Goal: Task Accomplishment & Management: Use online tool/utility

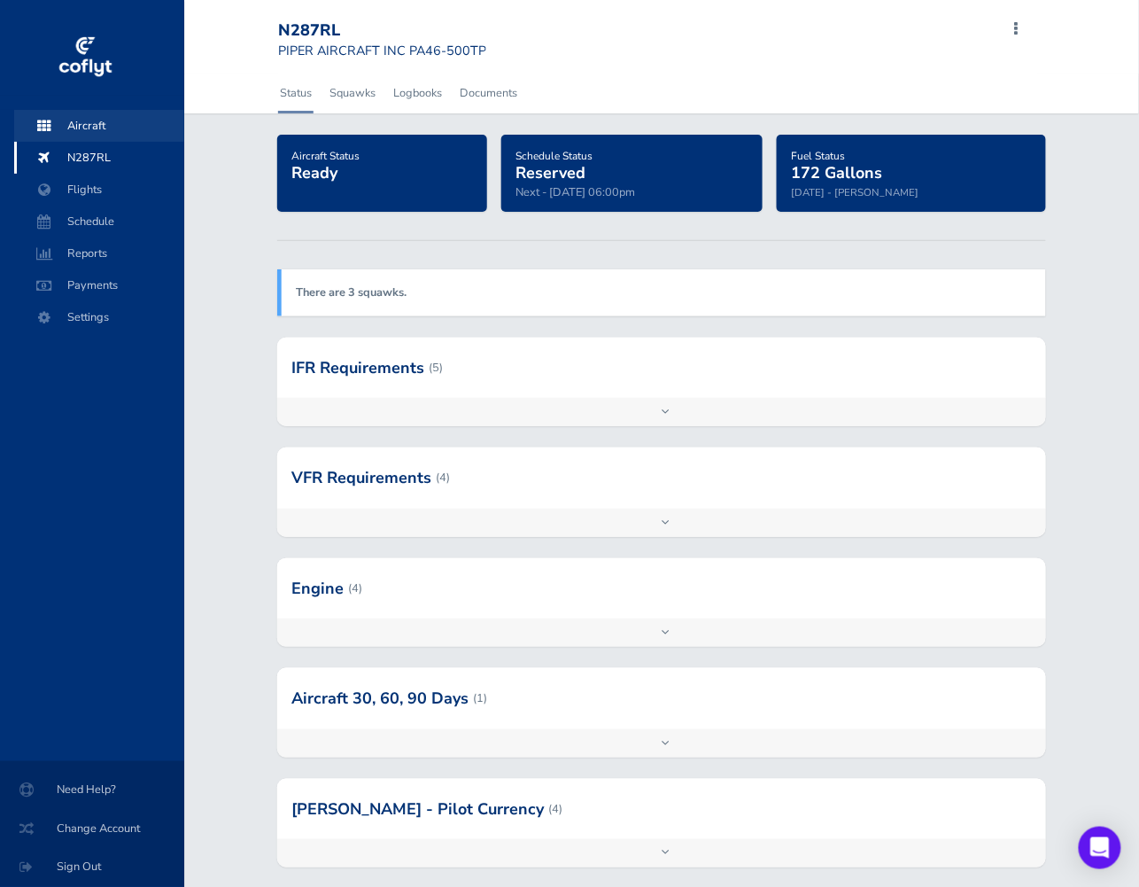
click at [94, 114] on span "Aircraft" at bounding box center [99, 126] width 135 height 32
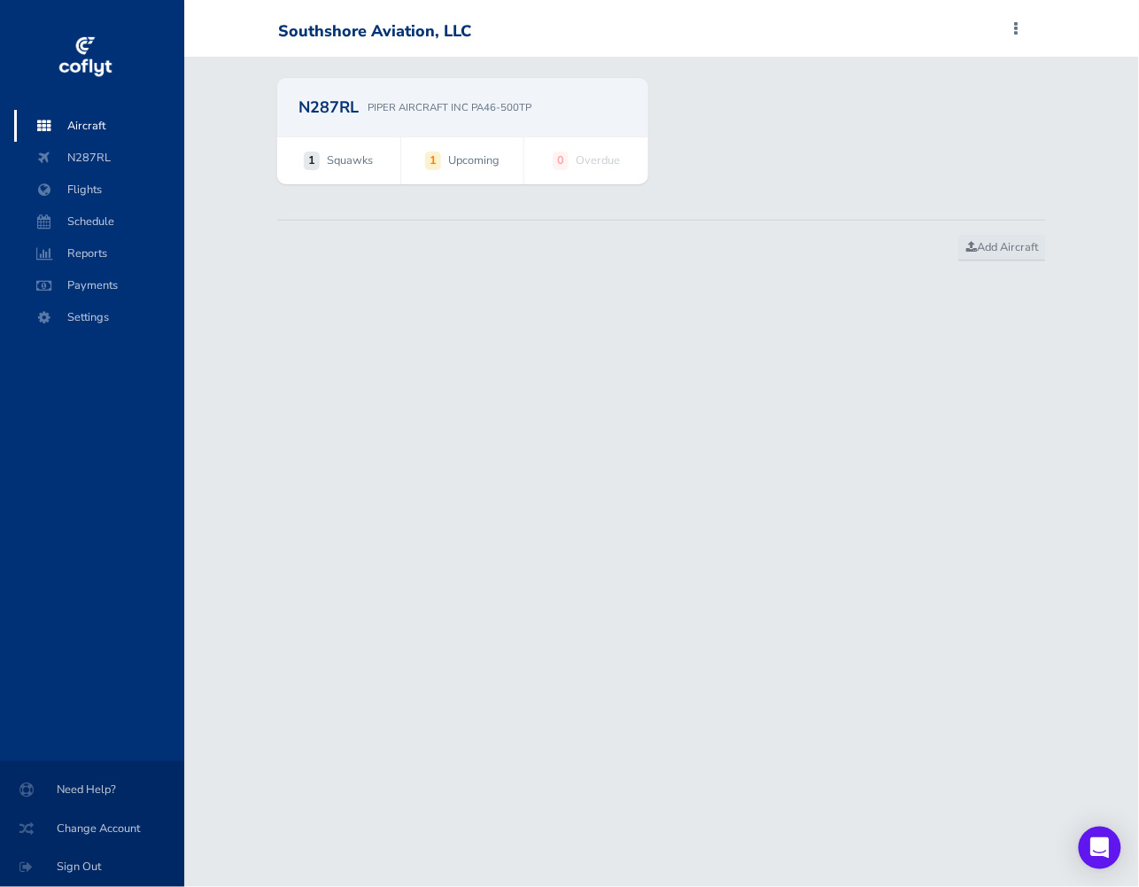
drag, startPoint x: 362, startPoint y: 108, endPoint x: 315, endPoint y: 109, distance: 47.0
click at [375, 128] on div "N287RL PIPER AIRCRAFT INC PA46-500TP" at bounding box center [462, 107] width 371 height 58
click at [392, 103] on p "PIPER AIRCRAFT INC PA46-500TP" at bounding box center [450, 107] width 164 height 16
click at [339, 108] on h2 "N287RL" at bounding box center [329, 107] width 60 height 16
click at [331, 115] on h2 "N287RL" at bounding box center [329, 107] width 60 height 16
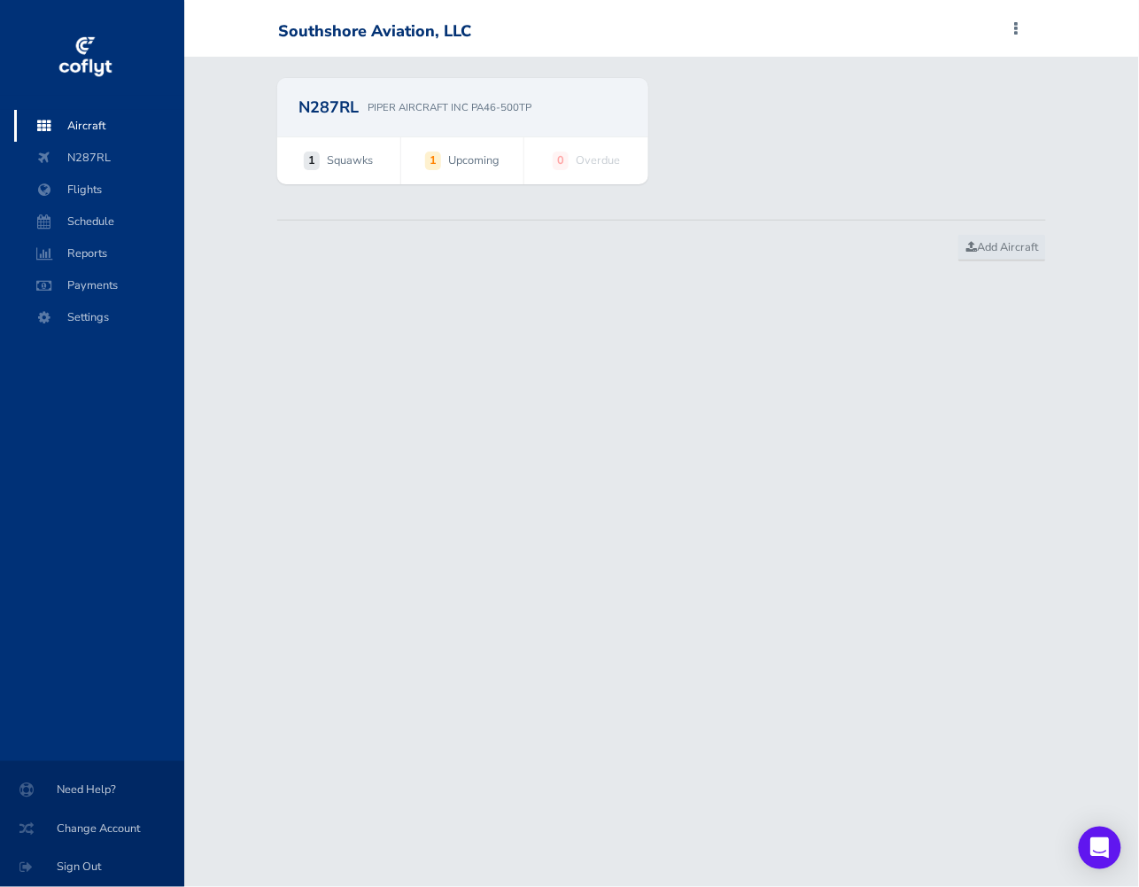
click at [344, 136] on div "N287RL PIPER AIRCRAFT INC PA46-500TP" at bounding box center [462, 107] width 371 height 58
click at [375, 121] on div "N287RL PIPER AIRCRAFT INC PA46-500TP" at bounding box center [462, 107] width 371 height 58
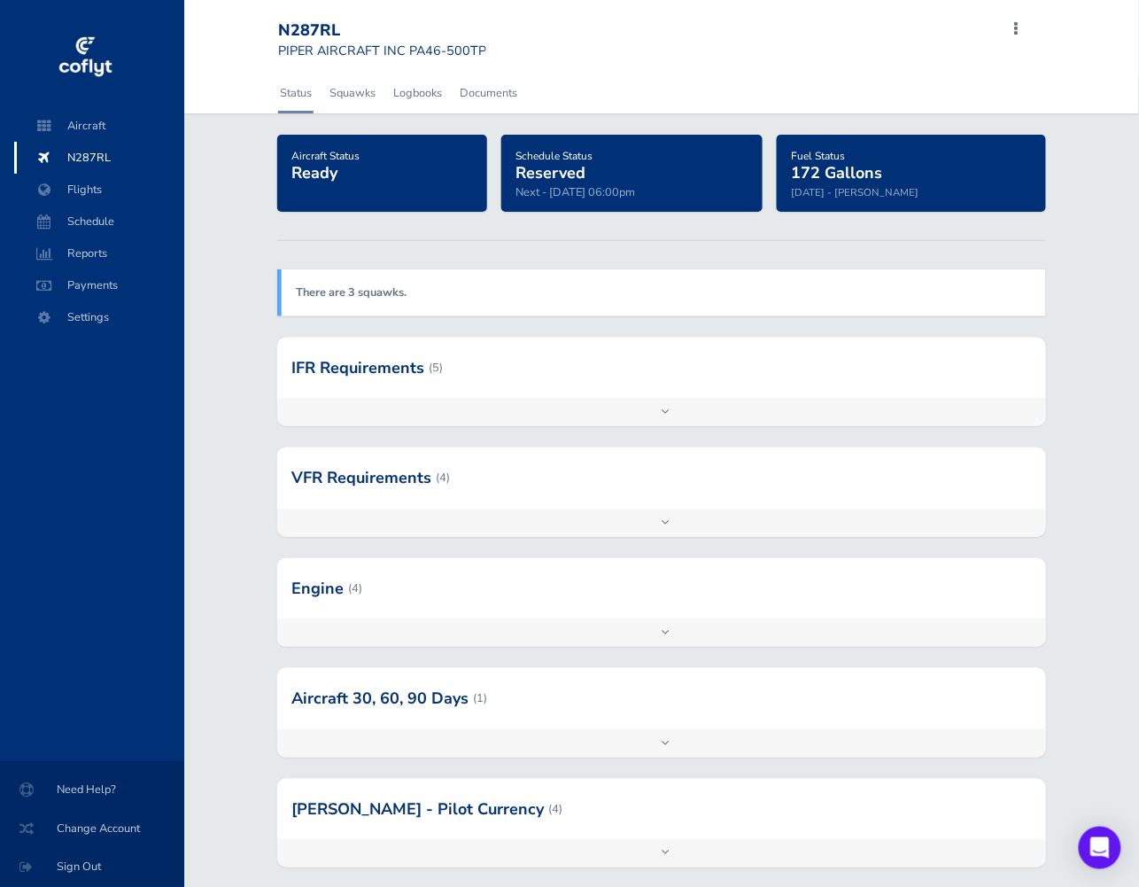
click at [320, 28] on div "N287RL" at bounding box center [382, 30] width 208 height 19
copy div "N287RL"
click at [485, 423] on div "Add inspection Edit" at bounding box center [661, 412] width 769 height 28
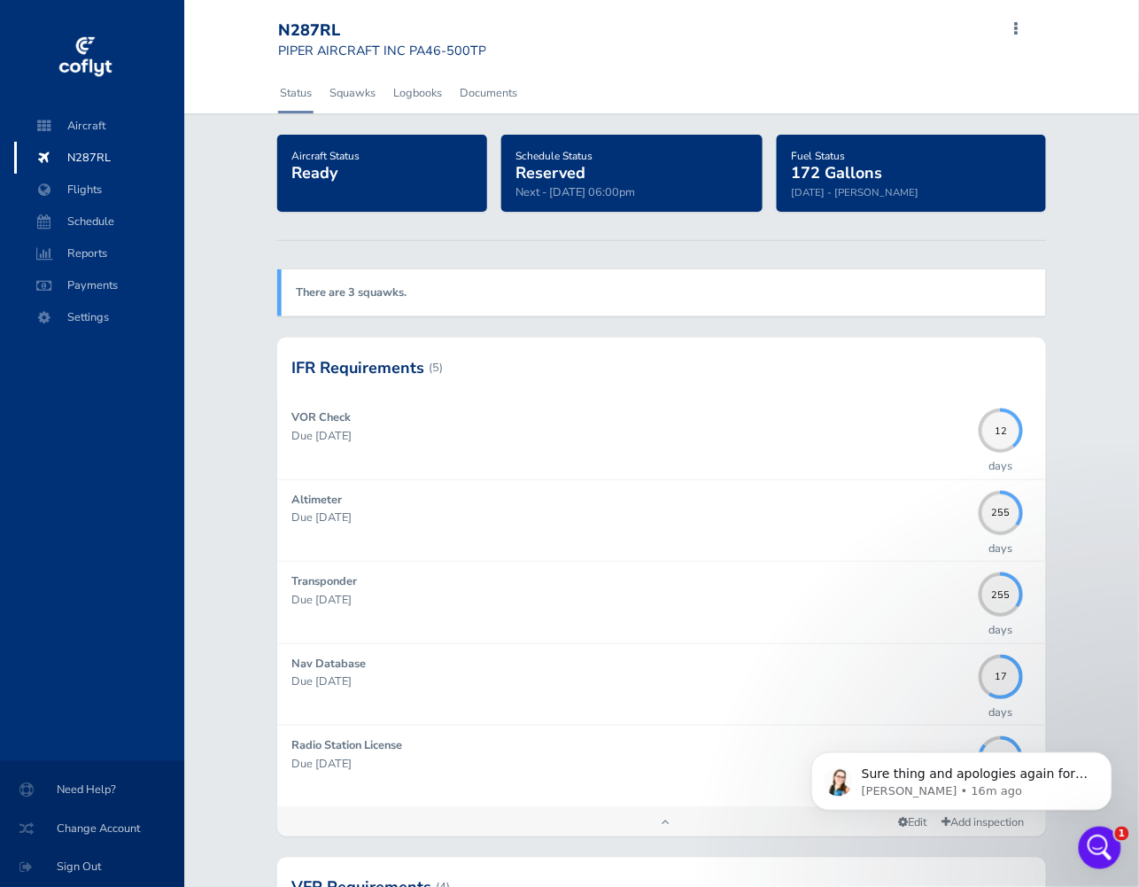
click at [461, 377] on div at bounding box center [661, 367] width 769 height 60
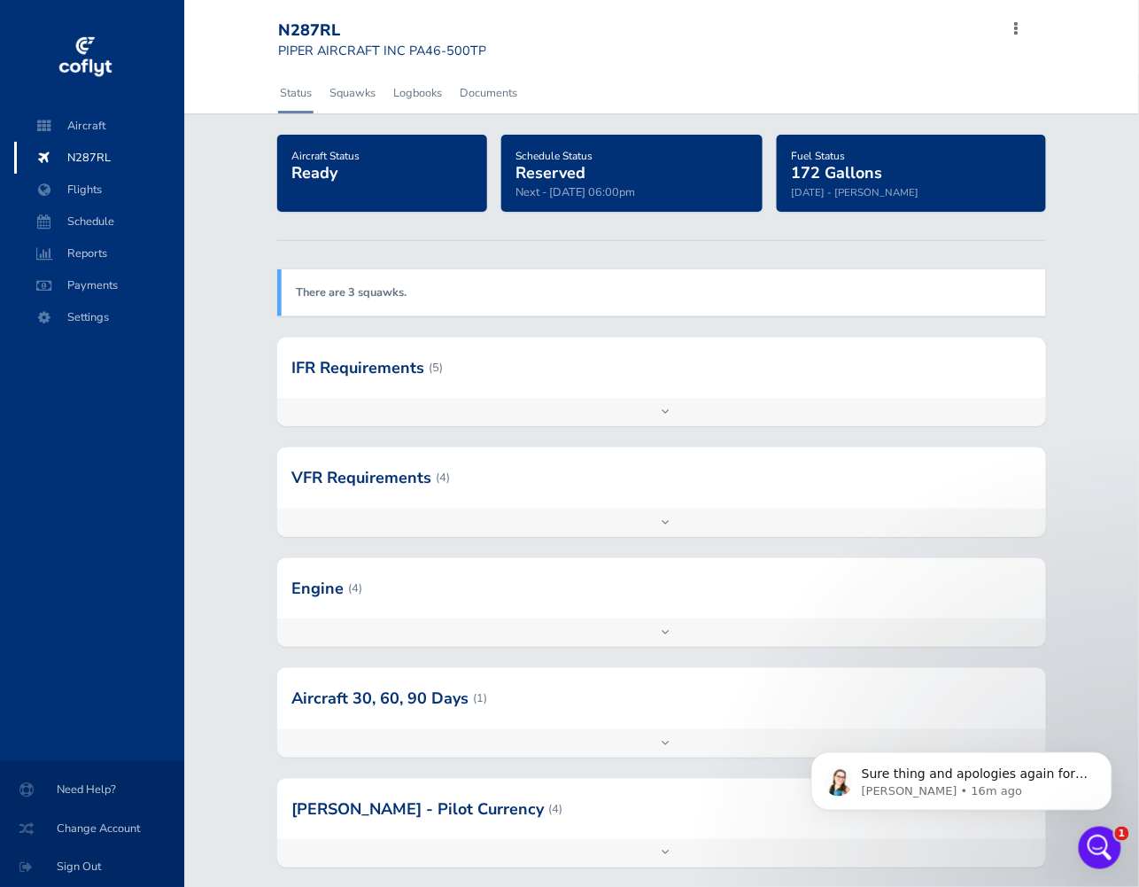
click at [535, 711] on div at bounding box center [661, 698] width 769 height 60
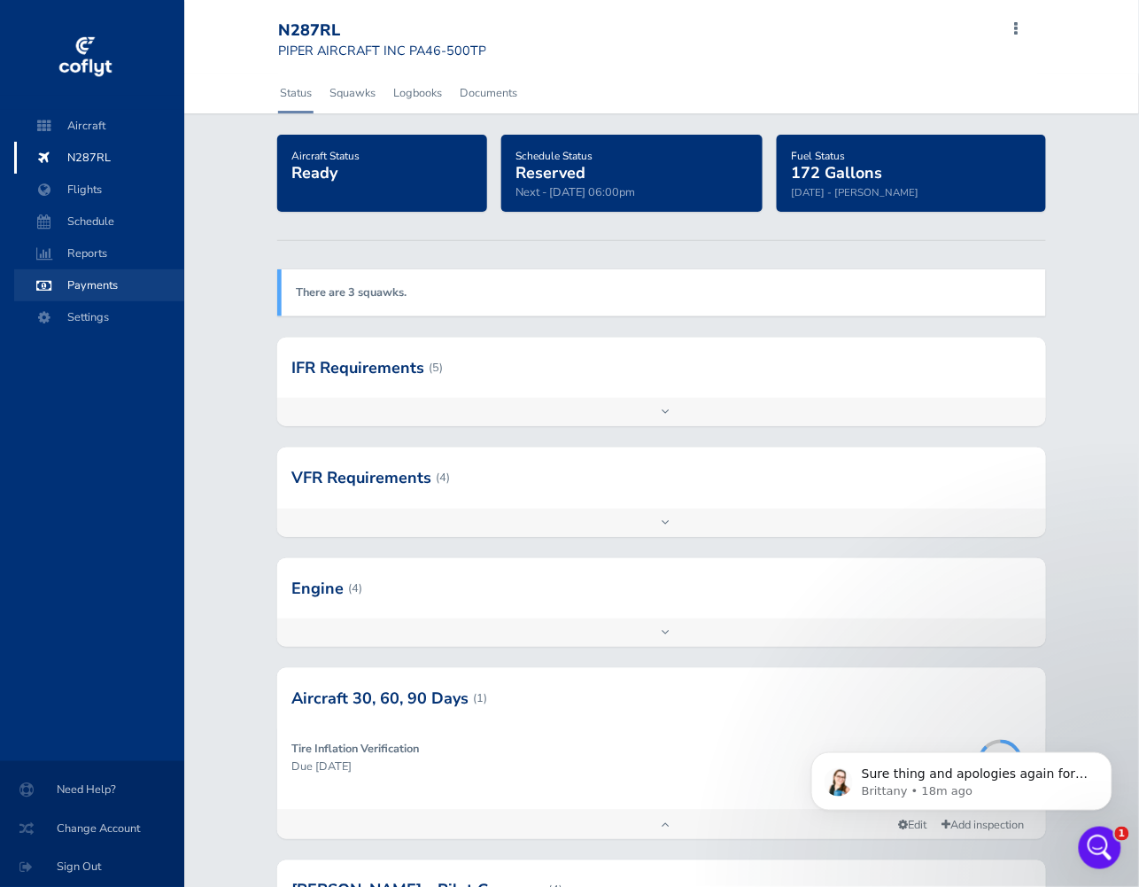
click at [120, 283] on span "Payments" at bounding box center [99, 285] width 135 height 32
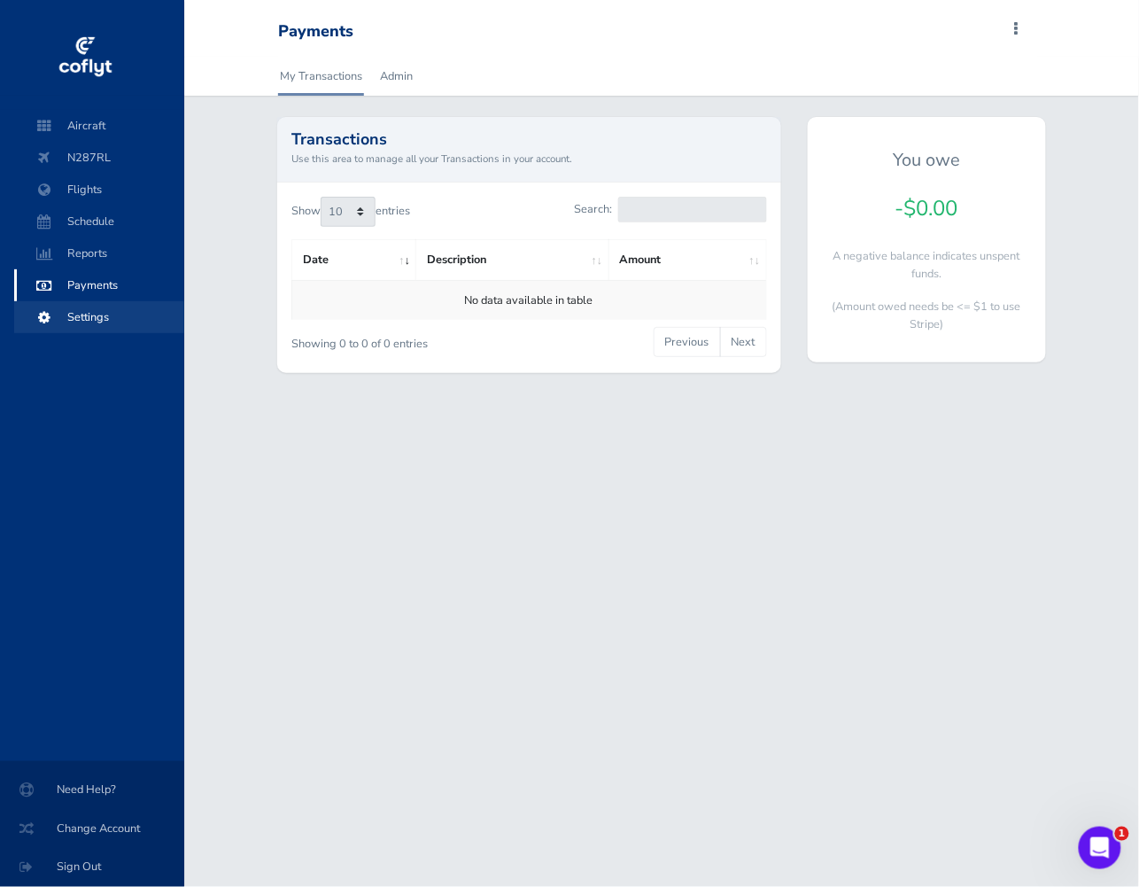
click at [100, 325] on span "Settings" at bounding box center [99, 317] width 135 height 32
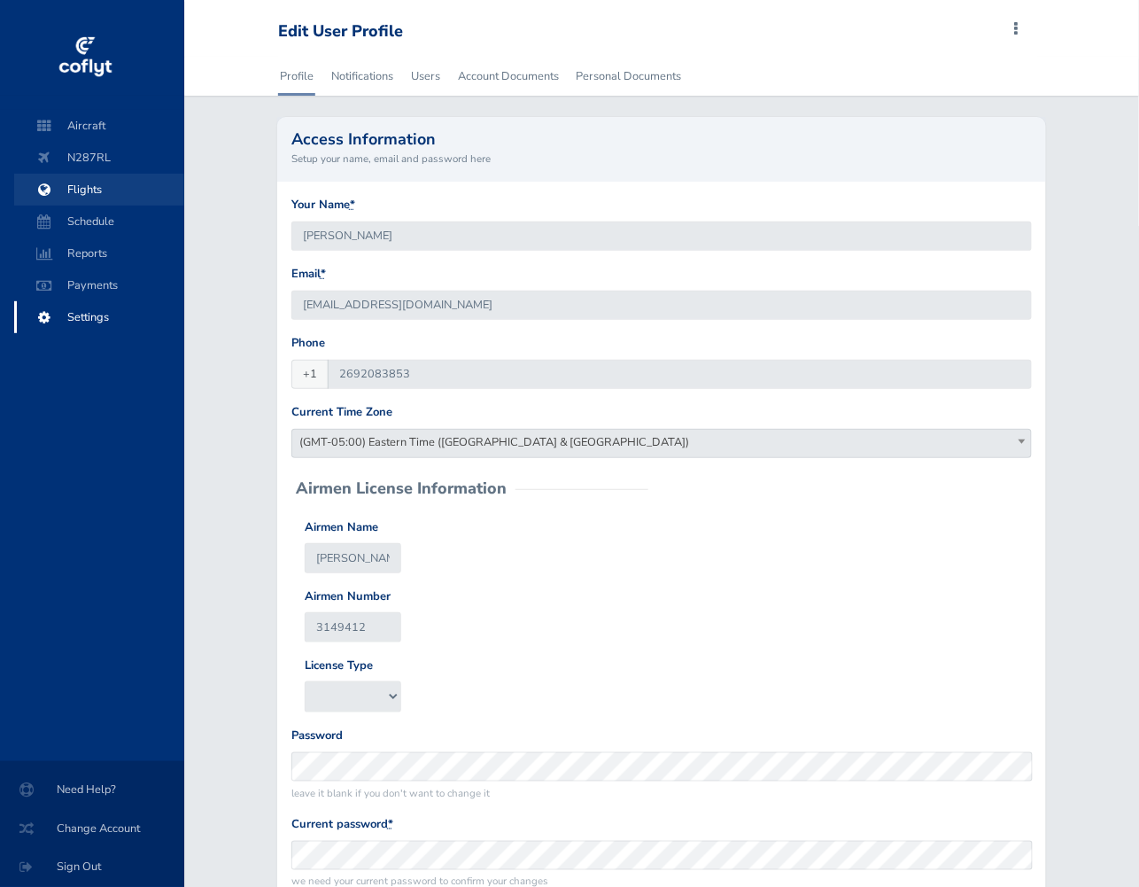
click at [91, 190] on span "Flights" at bounding box center [99, 190] width 135 height 32
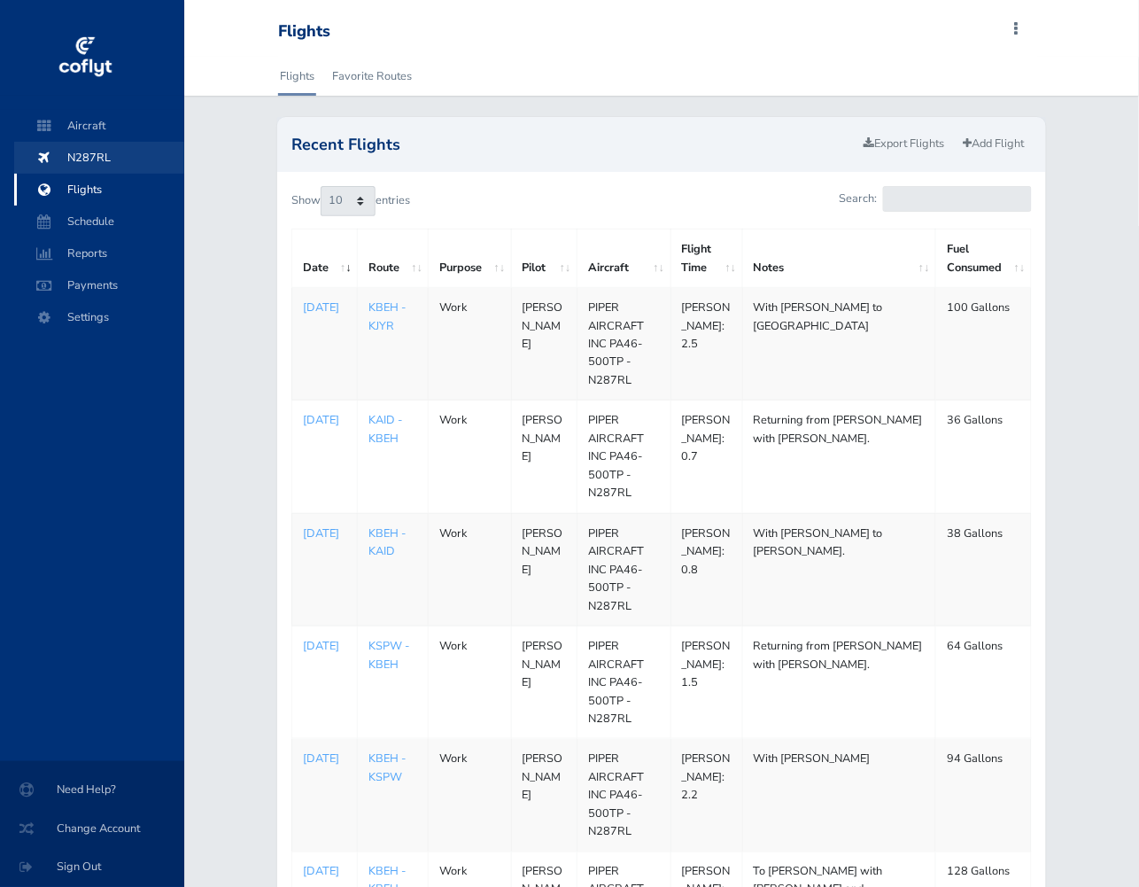
click at [91, 150] on span "N287RL" at bounding box center [99, 158] width 135 height 32
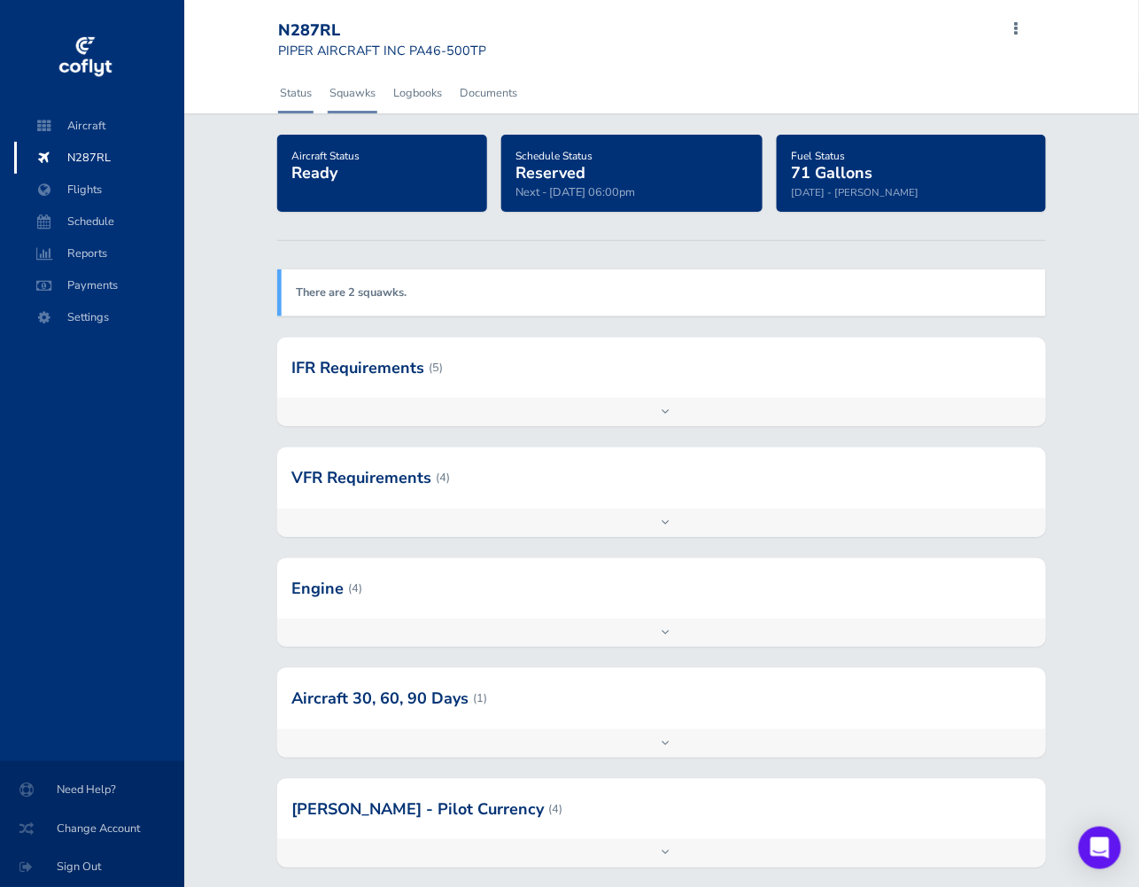
click at [353, 98] on link "Squawks" at bounding box center [353, 93] width 50 height 39
